Goal: Contribute content

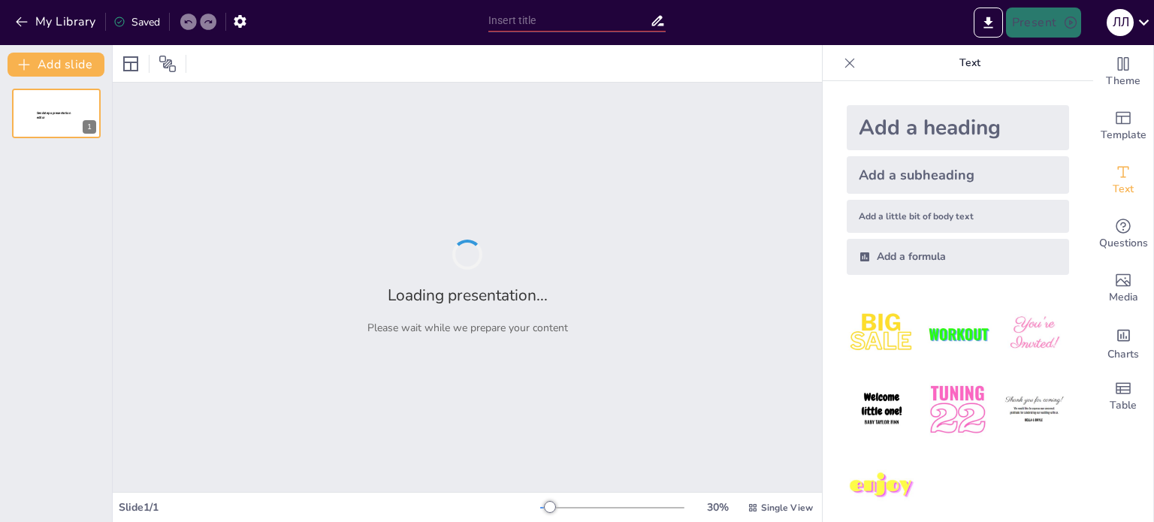
type input "Гвоздиковий рух: Аналіз причин та результатів революції в [GEOGRAPHIC_DATA]"
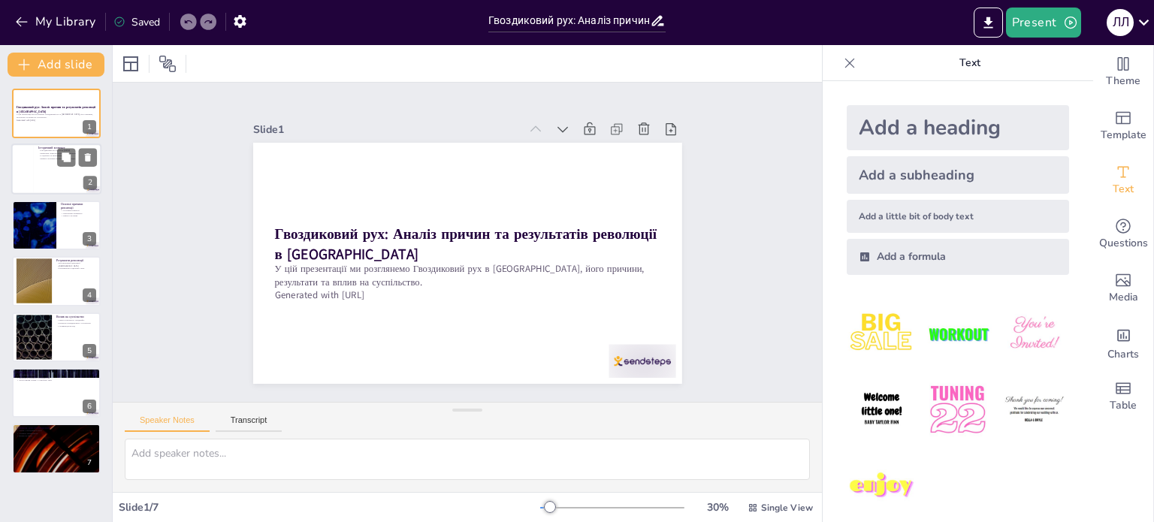
click at [29, 162] on div at bounding box center [22, 169] width 23 height 51
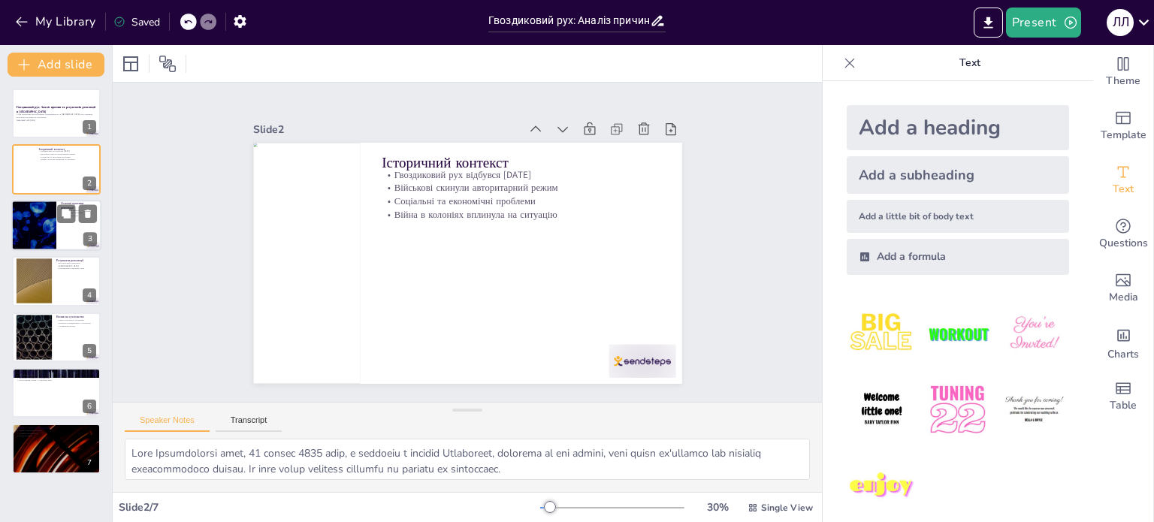
click at [37, 216] on div at bounding box center [34, 225] width 90 height 51
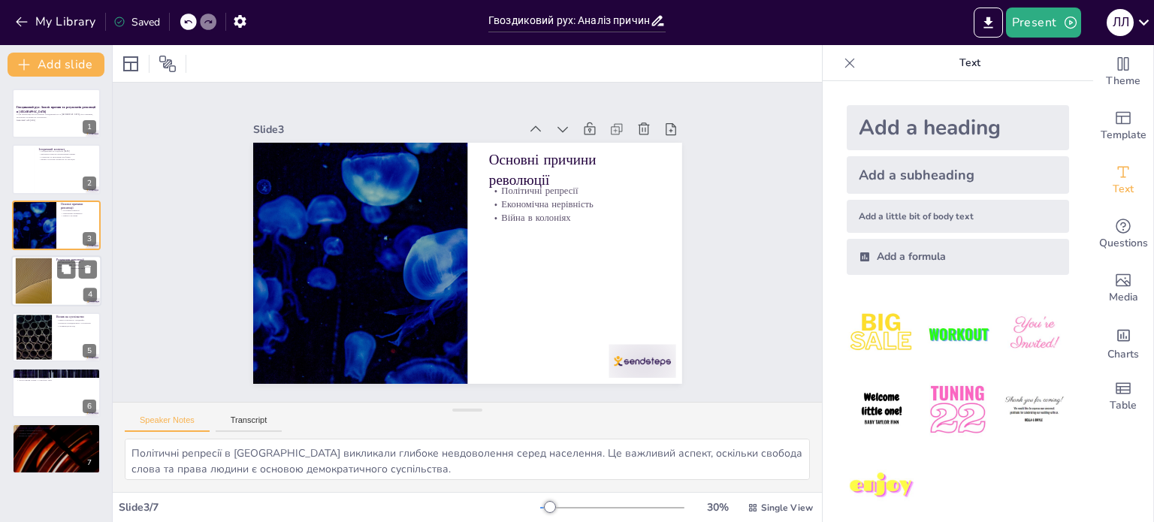
drag, startPoint x: 54, startPoint y: 274, endPoint x: 51, endPoint y: 288, distance: 13.9
click at [53, 288] on div at bounding box center [56, 281] width 90 height 51
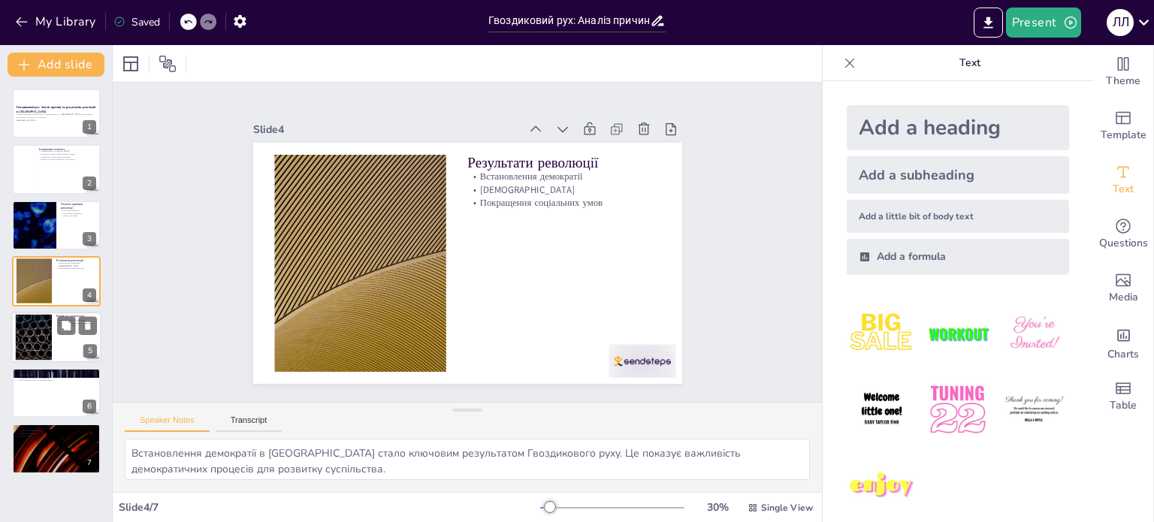
click at [47, 333] on div at bounding box center [33, 337] width 81 height 46
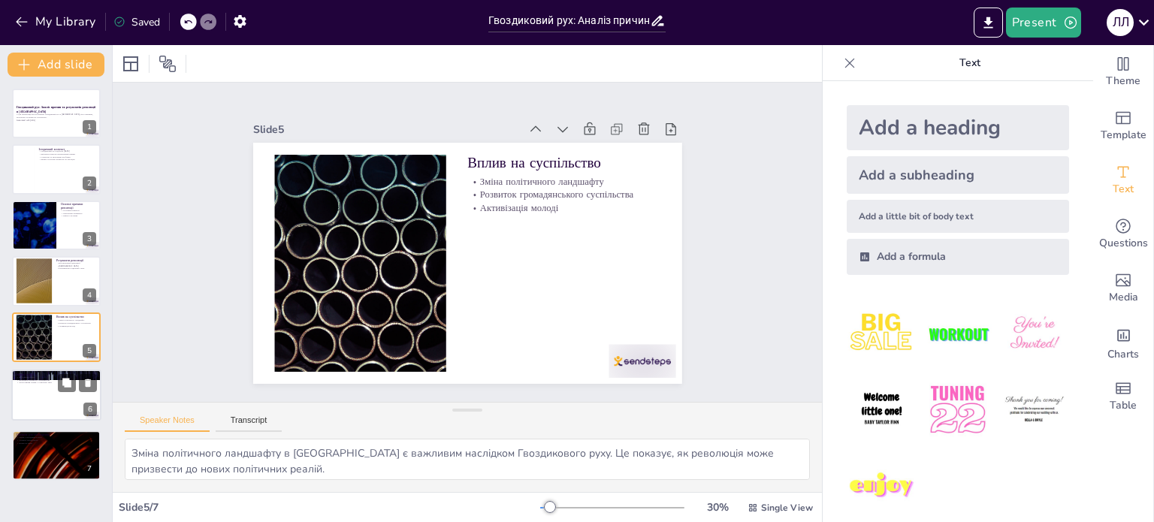
click at [47, 370] on div "Уроки історії Об'єднання народу Важливість активного громадянства Застосування …" at bounding box center [56, 370] width 89 height 0
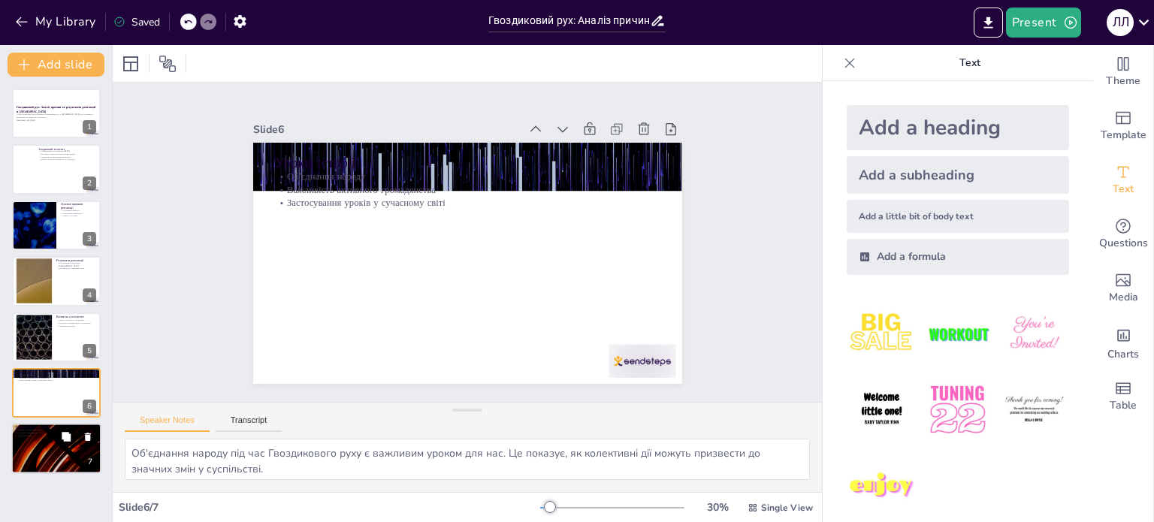
click at [54, 445] on div at bounding box center [56, 449] width 90 height 51
type textarea "Уроки з Гвоздикового руху є важливими для розуміння того, як історія може вплив…"
